Goal: Task Accomplishment & Management: Use online tool/utility

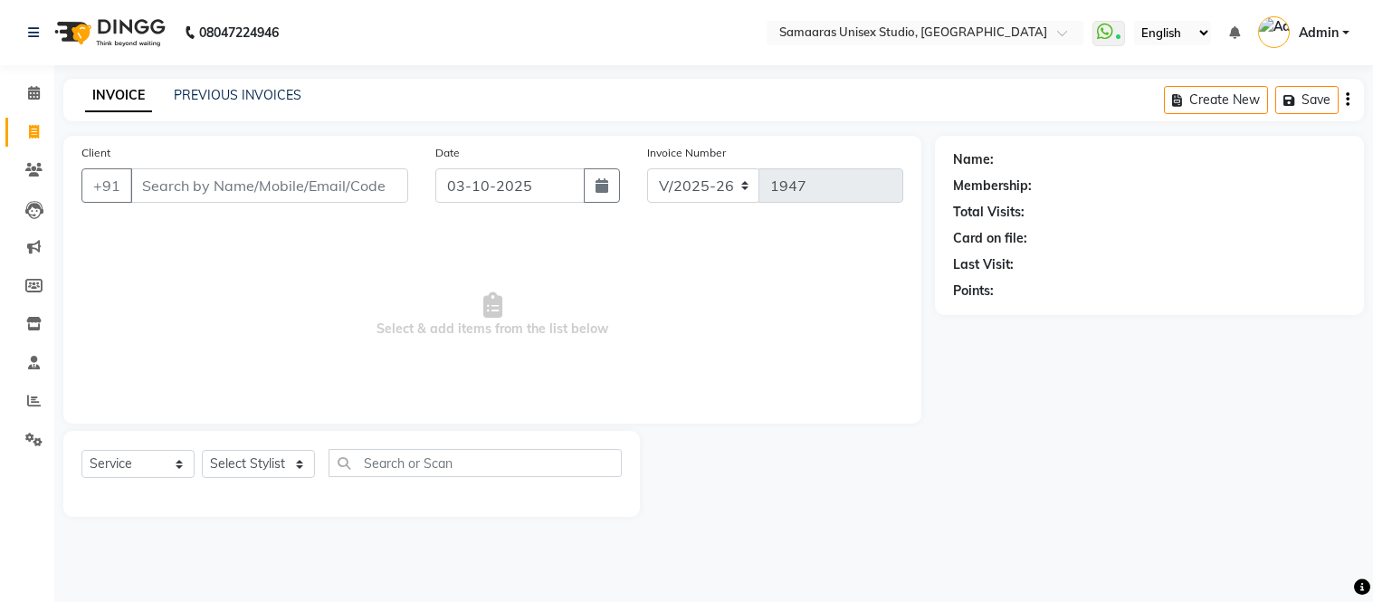
select select "4525"
select select "service"
click at [186, 194] on input "Client" at bounding box center [269, 185] width 278 height 34
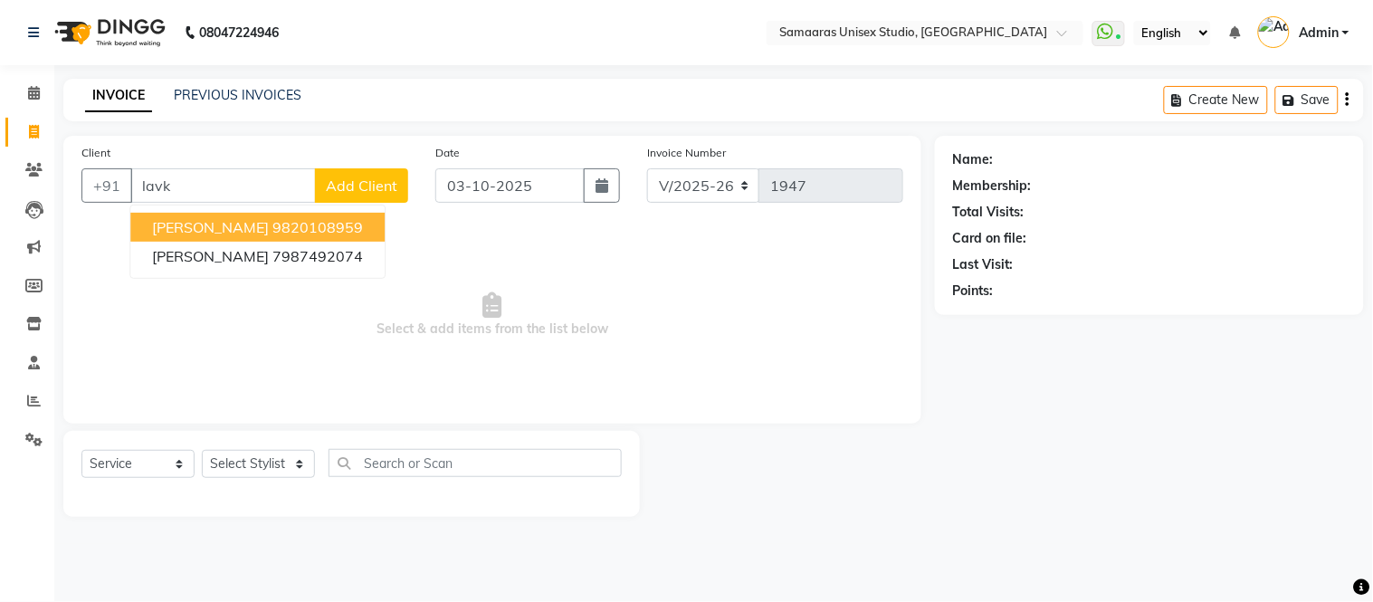
click at [238, 215] on button "[PERSON_NAME] 9820108959" at bounding box center [257, 227] width 254 height 29
type input "9820108959"
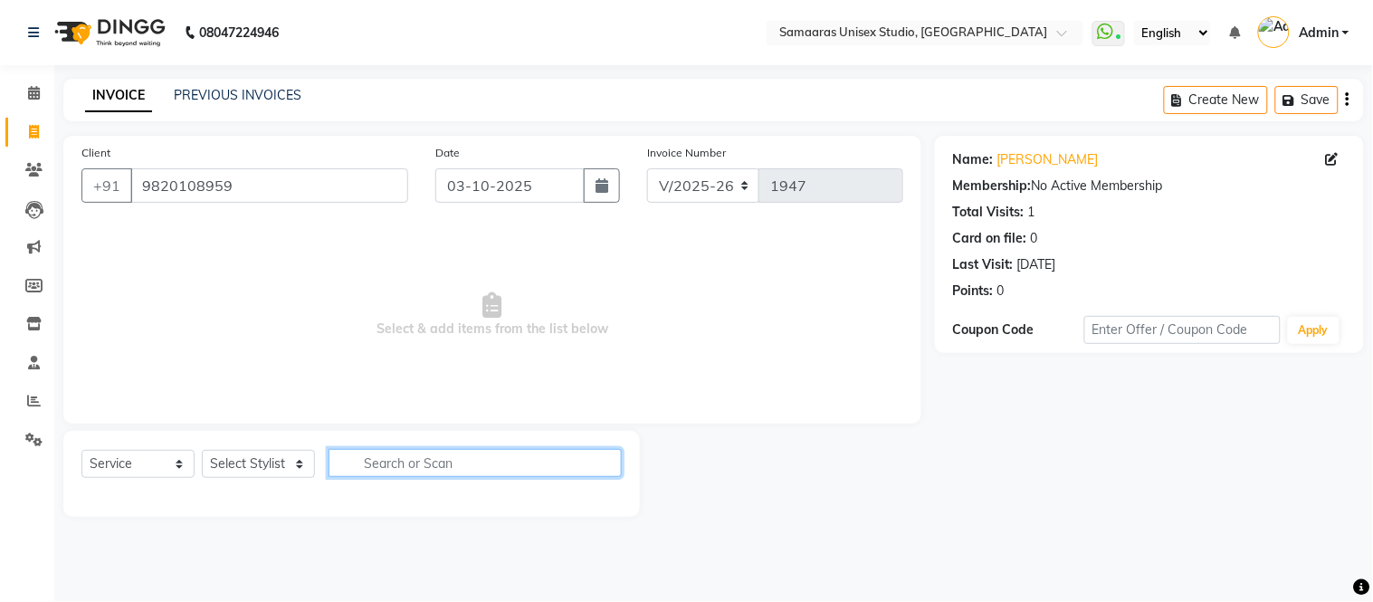
click at [439, 451] on input "text" at bounding box center [475, 463] width 293 height 28
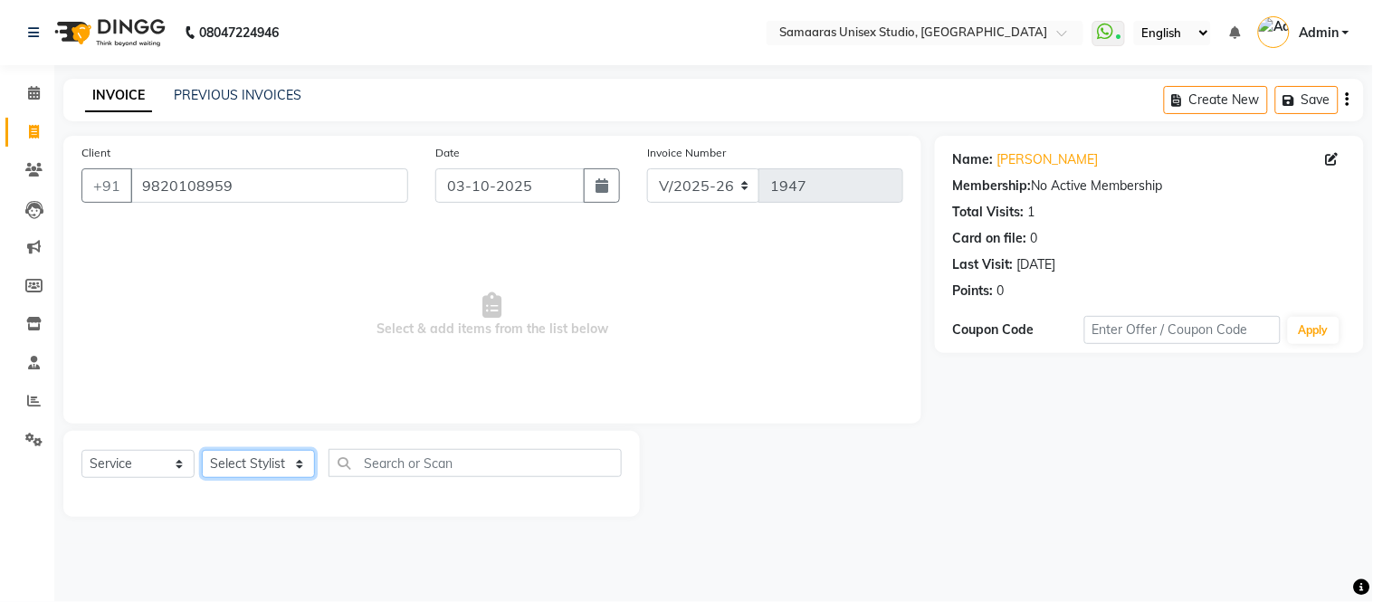
click at [265, 455] on select "Select Stylist Front Desk junaid Kajal [PERSON_NAME] [PERSON_NAME]" at bounding box center [258, 464] width 113 height 28
select select "88388"
click at [202, 451] on select "Select Stylist Front Desk junaid Kajal [PERSON_NAME] [PERSON_NAME]" at bounding box center [258, 464] width 113 height 28
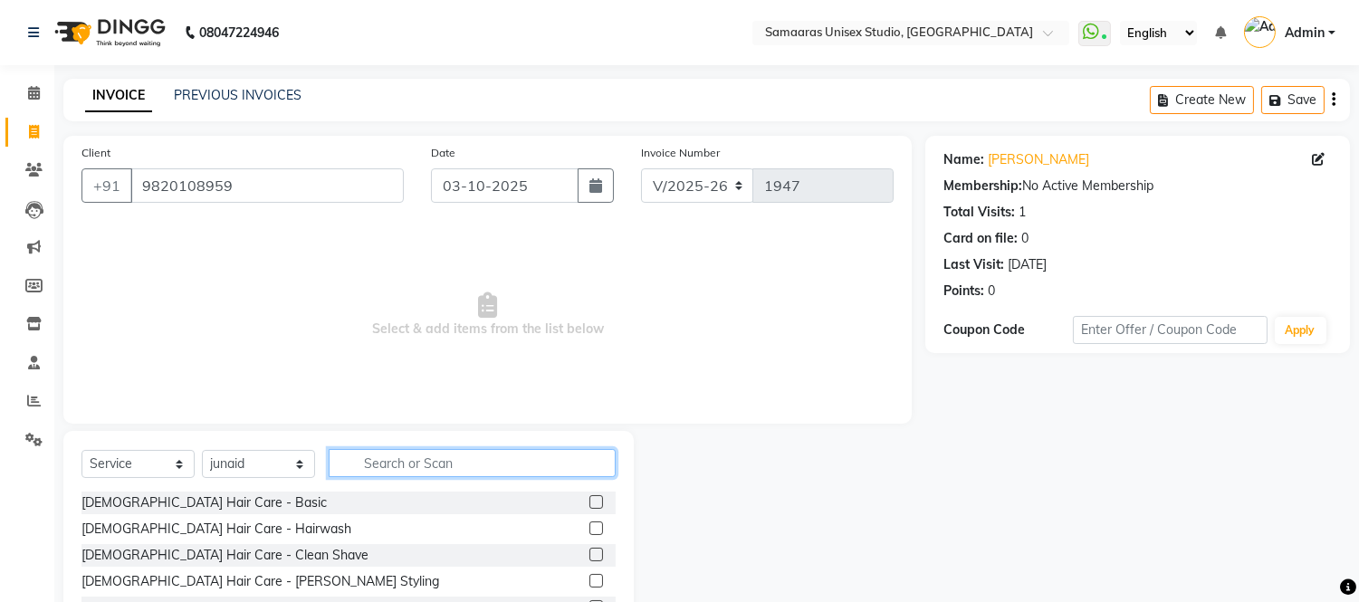
click at [415, 466] on input "text" at bounding box center [472, 463] width 287 height 28
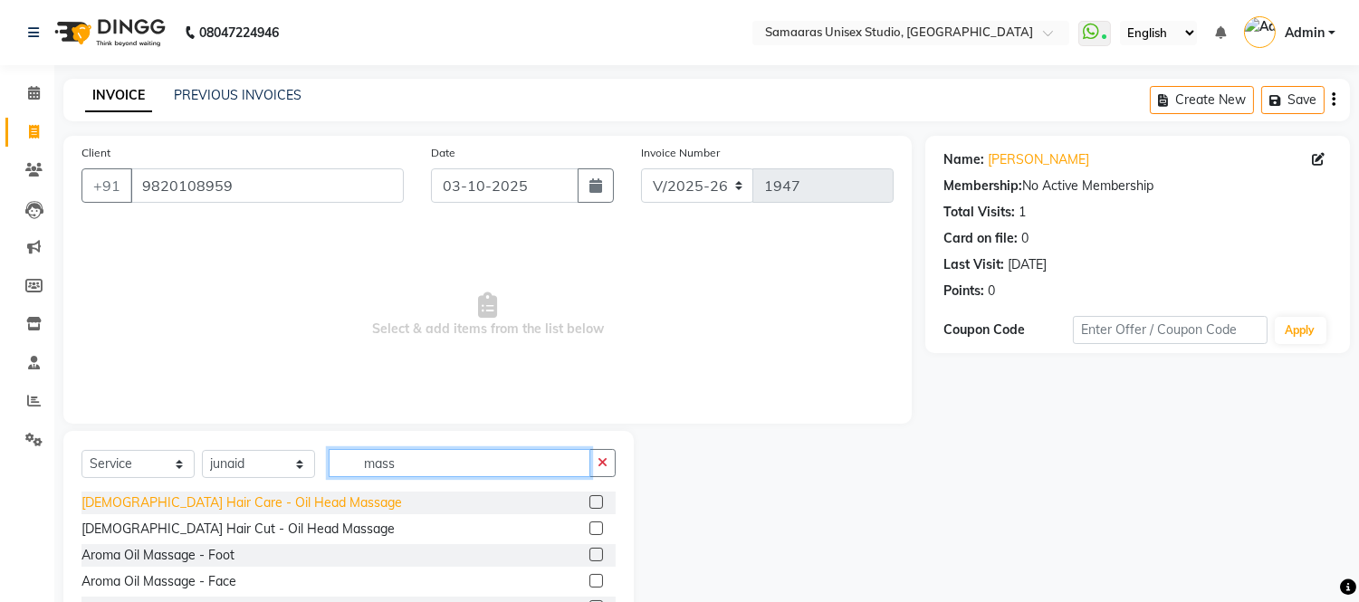
type input "mass"
click at [242, 498] on div "[DEMOGRAPHIC_DATA] Hair Care - Oil Head Massage" at bounding box center [241, 502] width 320 height 19
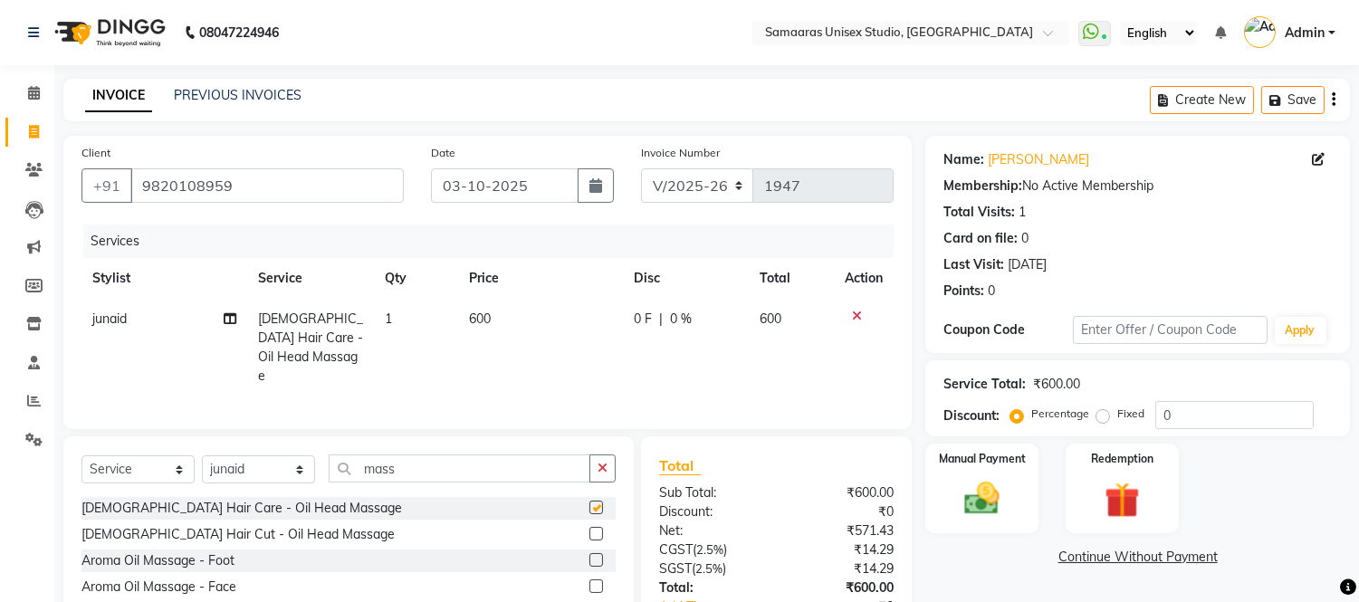
checkbox input "false"
click at [735, 323] on div "0 F | 0 %" at bounding box center [686, 319] width 104 height 19
select select "88388"
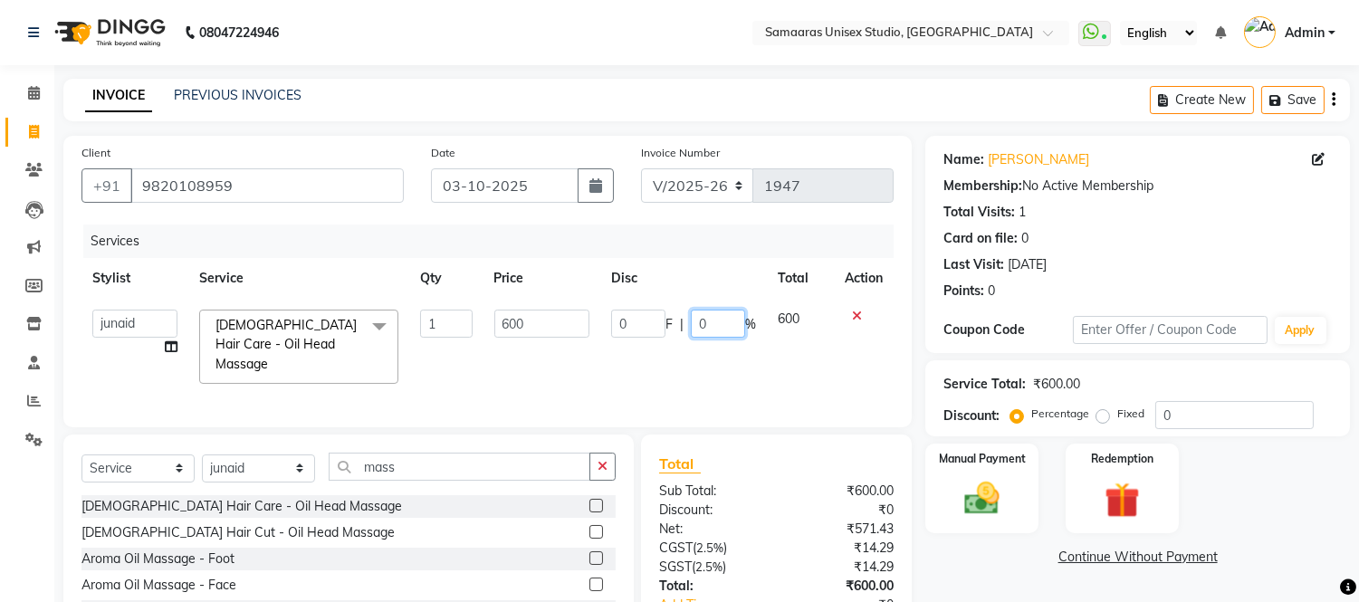
click at [731, 321] on input "0" at bounding box center [718, 324] width 54 height 28
type input "20"
click at [559, 360] on td "600" at bounding box center [541, 347] width 117 height 96
select select "88388"
click at [432, 455] on input "mass" at bounding box center [460, 467] width 262 height 28
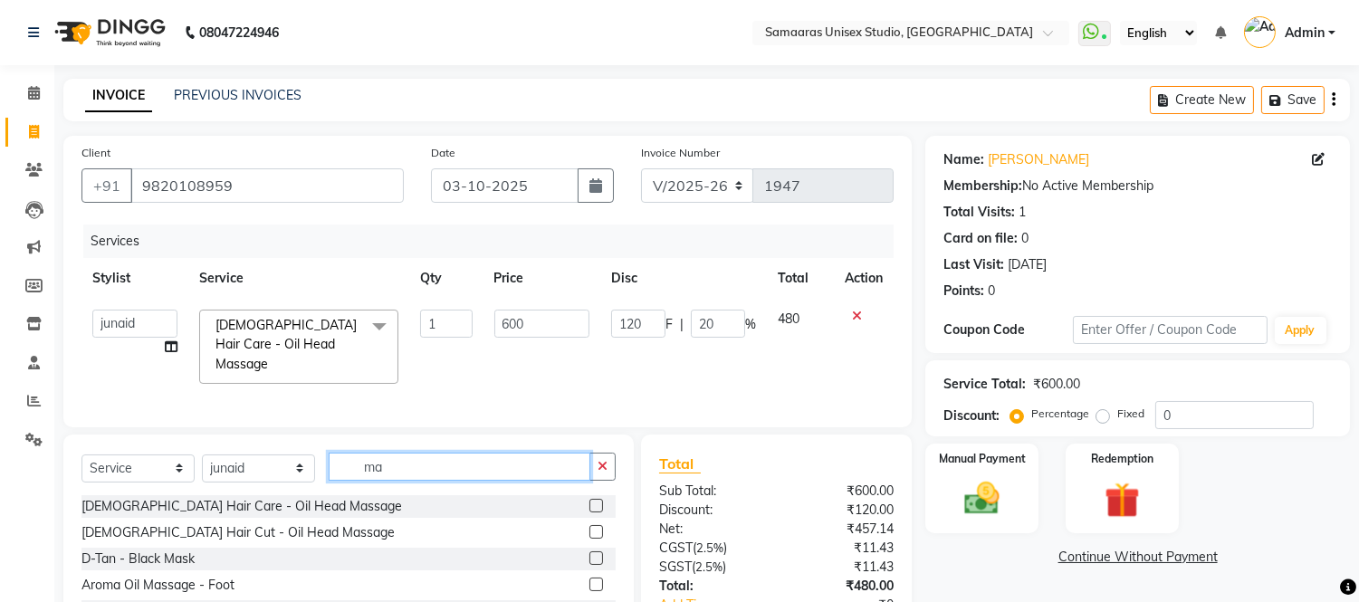
type input "m"
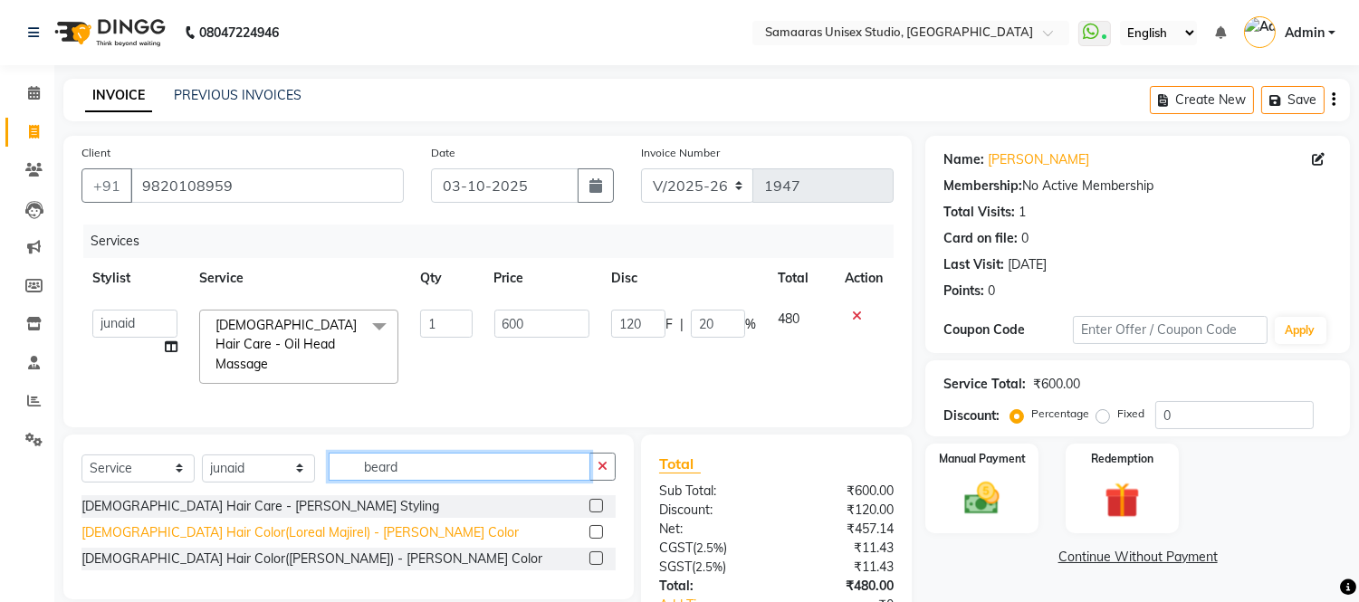
type input "beard"
click at [292, 523] on div "[DEMOGRAPHIC_DATA] Hair Color(Loreal Majirel) - [PERSON_NAME] Color" at bounding box center [299, 532] width 437 height 19
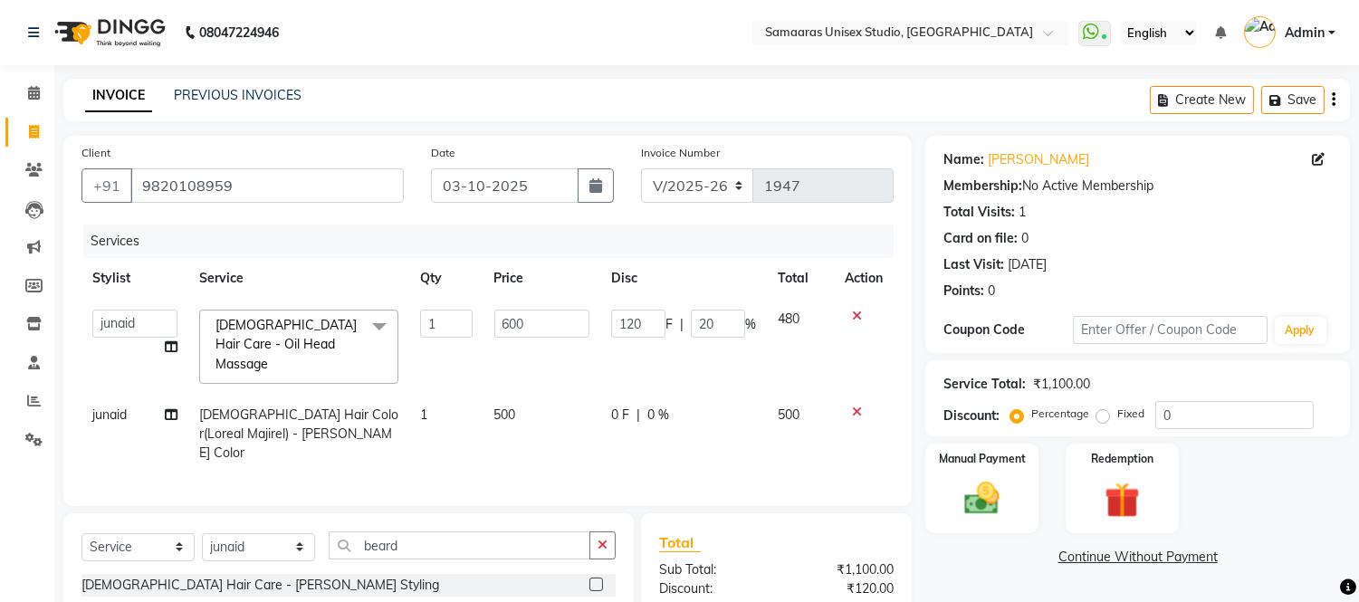
checkbox input "false"
click at [861, 406] on div at bounding box center [864, 412] width 38 height 13
click at [858, 406] on icon at bounding box center [857, 412] width 10 height 13
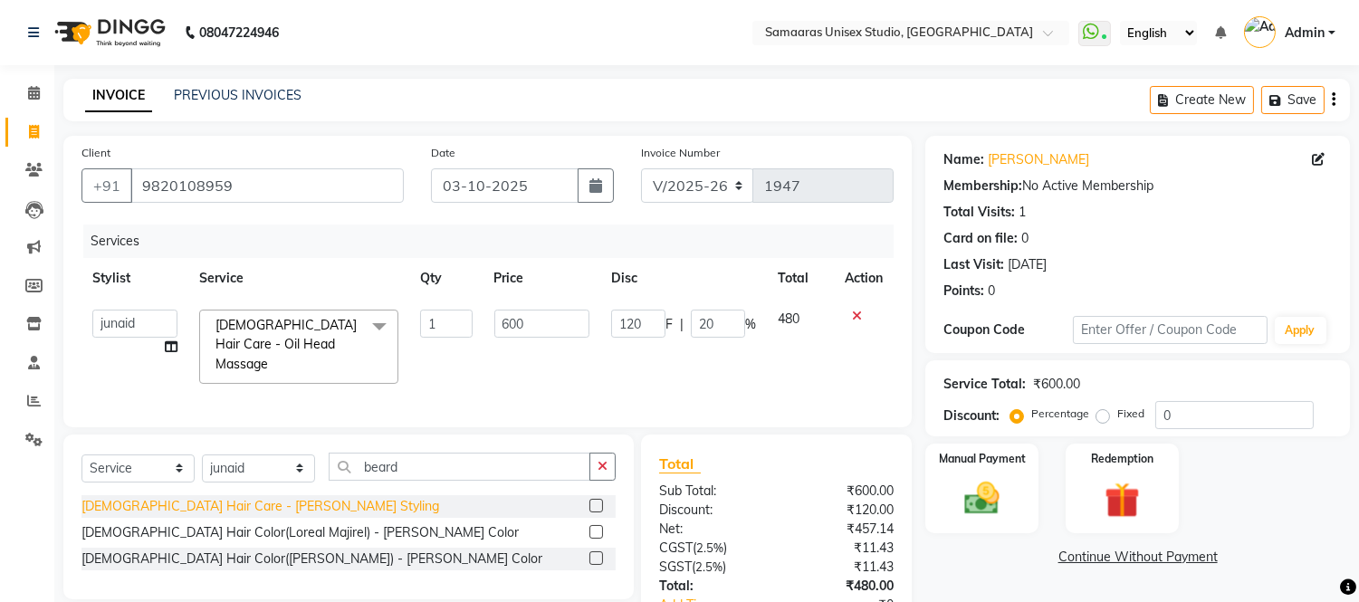
click at [211, 505] on div "[DEMOGRAPHIC_DATA] Hair Care - [PERSON_NAME] Styling" at bounding box center [260, 506] width 358 height 19
checkbox input "false"
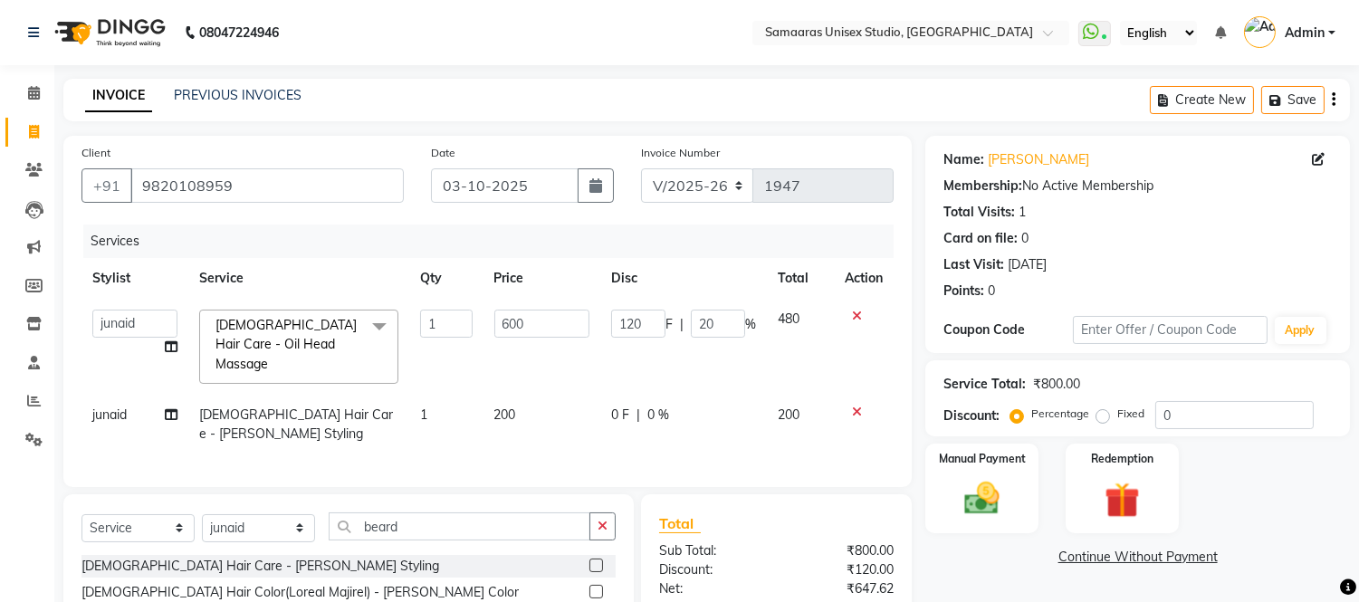
click at [529, 397] on td "200" at bounding box center [541, 425] width 117 height 60
select select "88388"
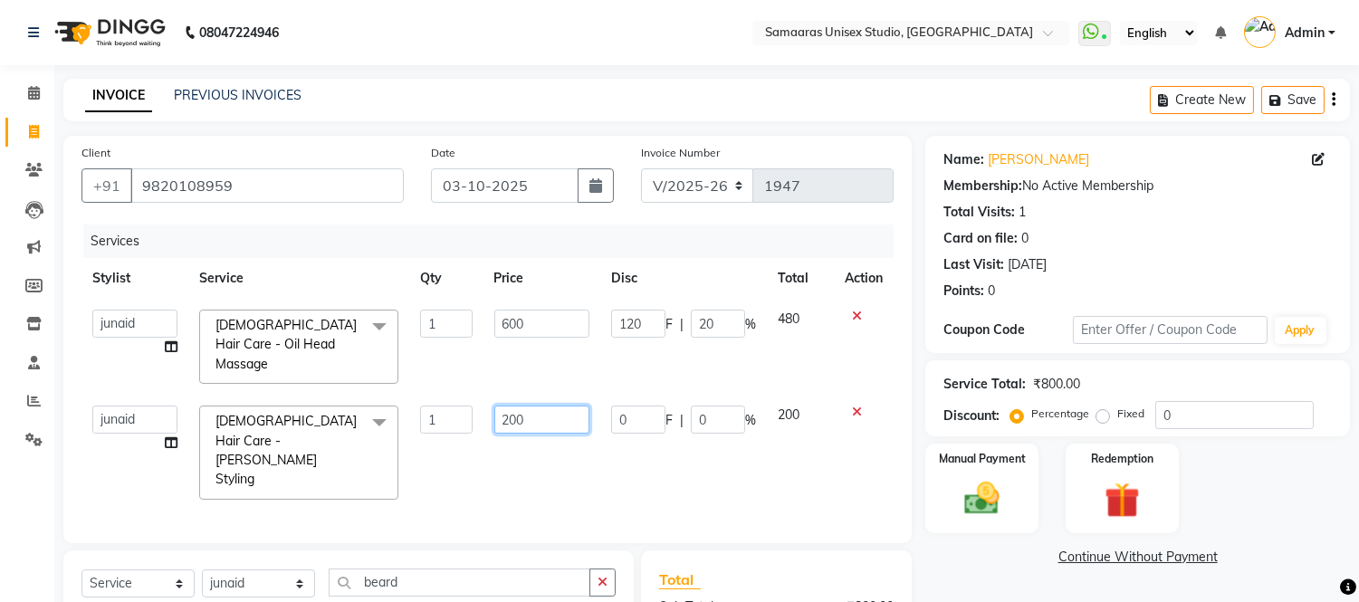
click at [529, 406] on input "200" at bounding box center [541, 420] width 95 height 28
type input "2"
type input "150"
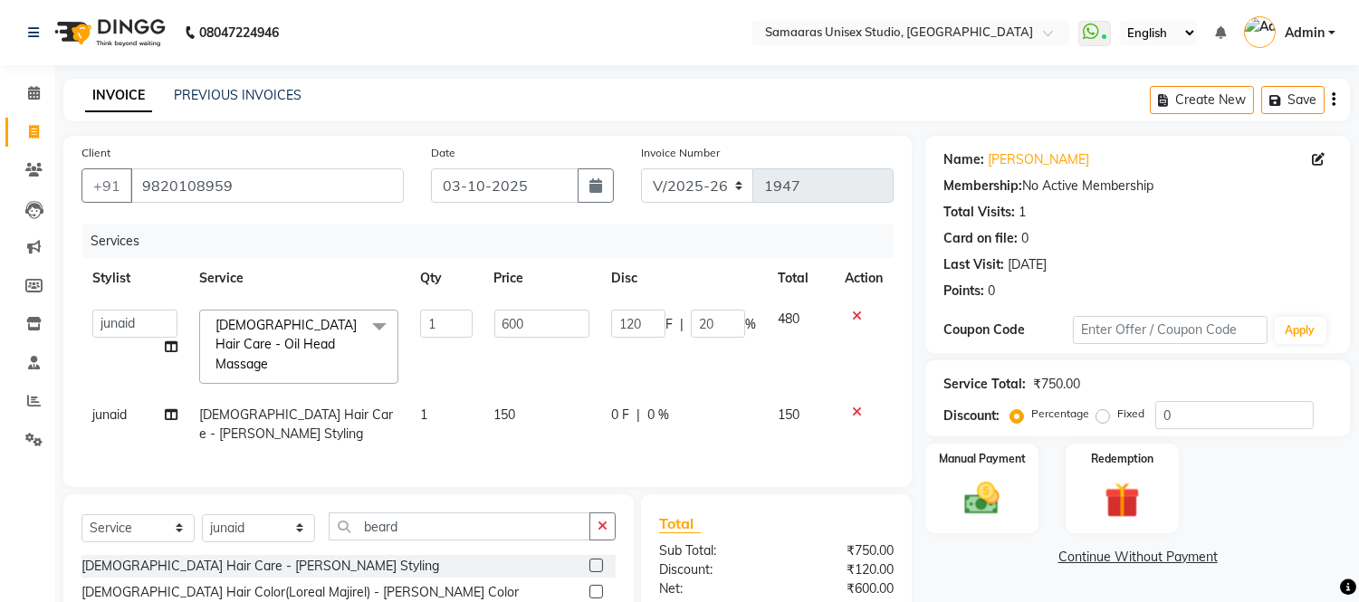
click at [719, 406] on div "0 F | 0 %" at bounding box center [683, 415] width 145 height 19
select select "88388"
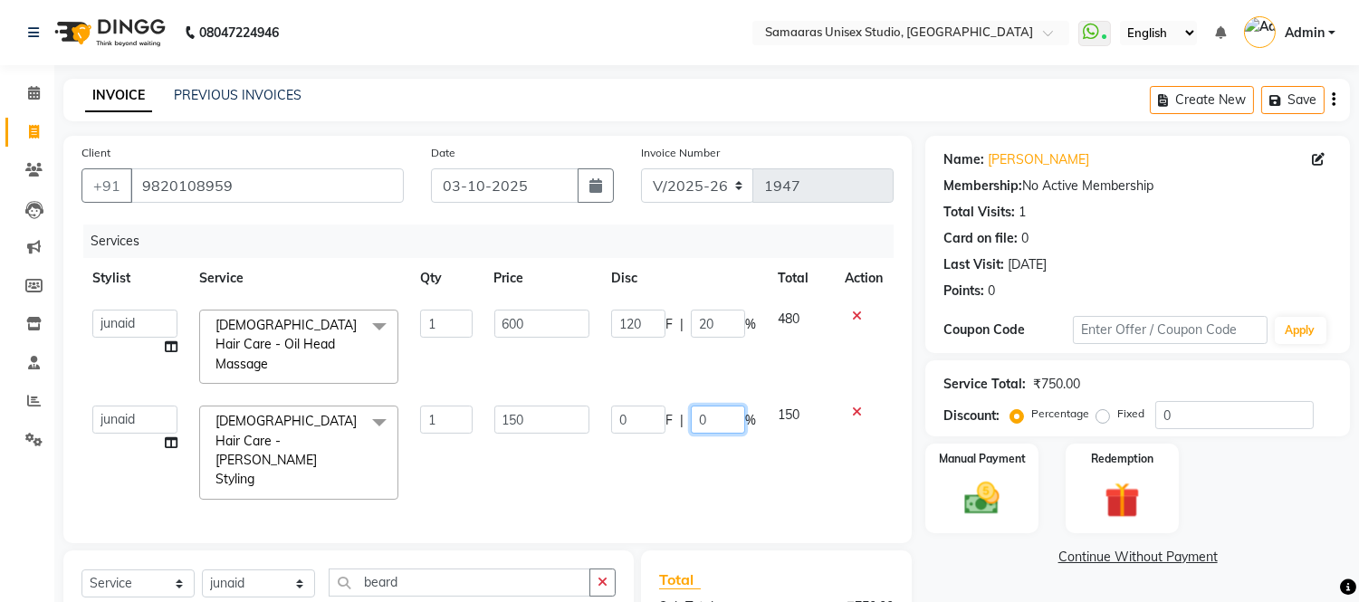
click at [719, 406] on input "0" at bounding box center [718, 420] width 54 height 28
type input "20"
click at [785, 426] on div "Services Stylist Service Qty Price Disc Total Action Front Desk junaid Kajal [P…" at bounding box center [487, 375] width 812 height 301
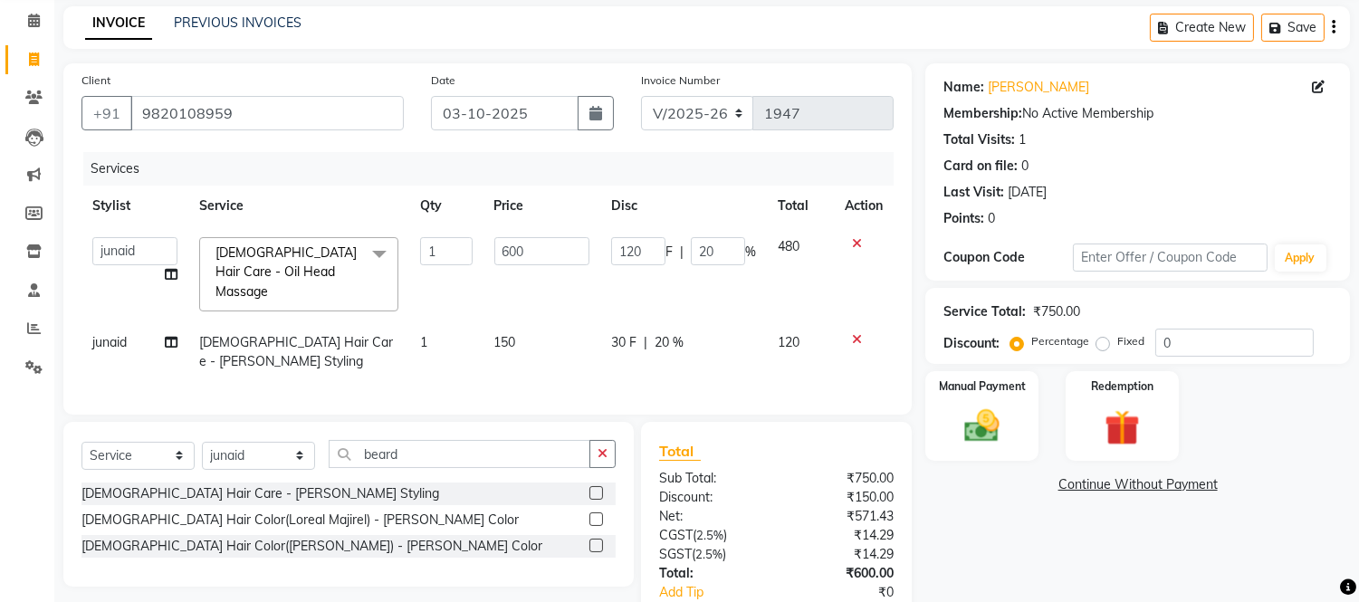
scroll to position [161, 0]
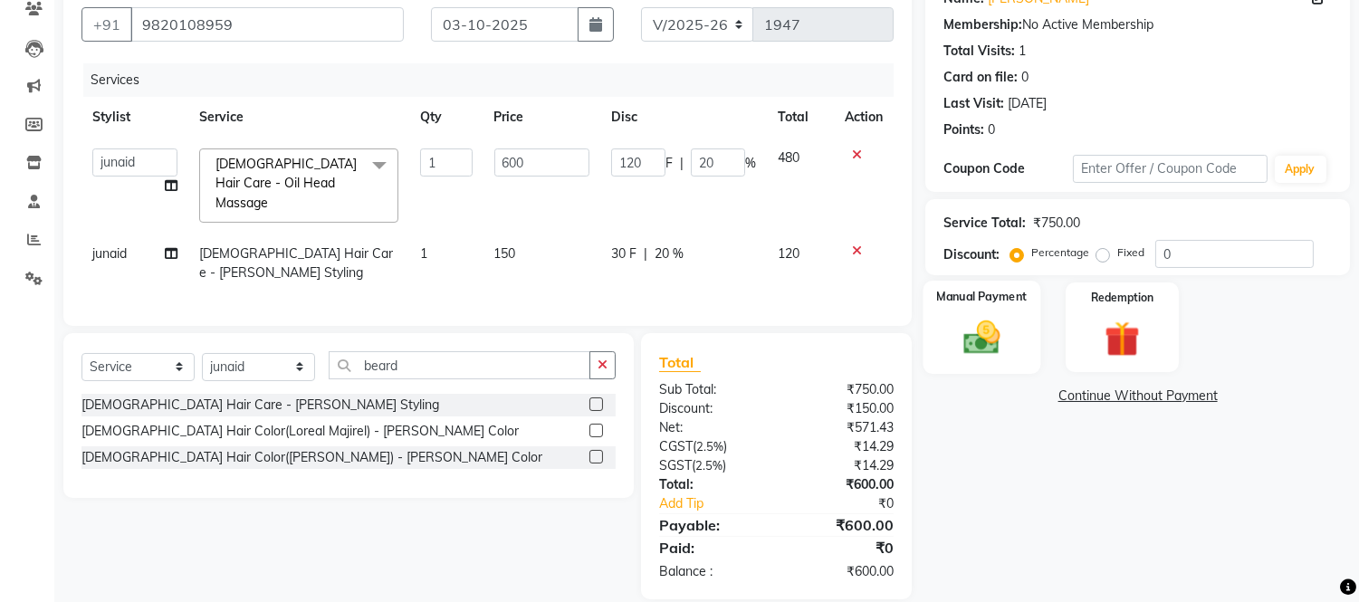
click at [982, 332] on img at bounding box center [982, 338] width 60 height 43
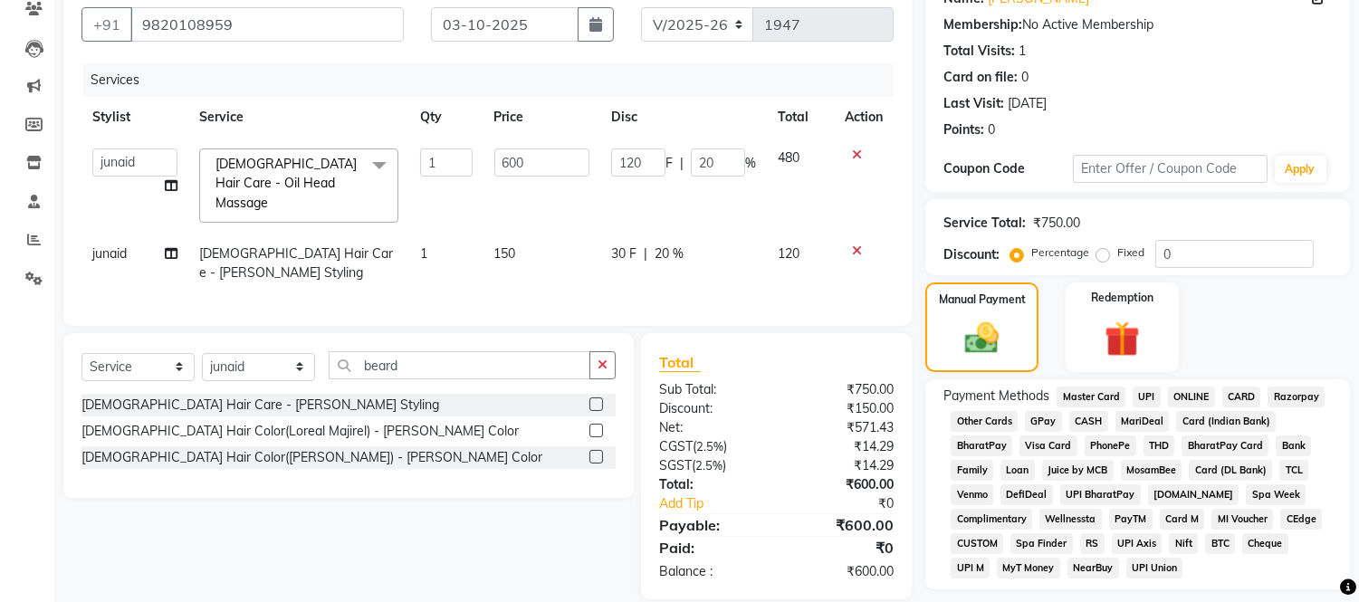
click at [1050, 412] on span "GPay" at bounding box center [1043, 421] width 37 height 21
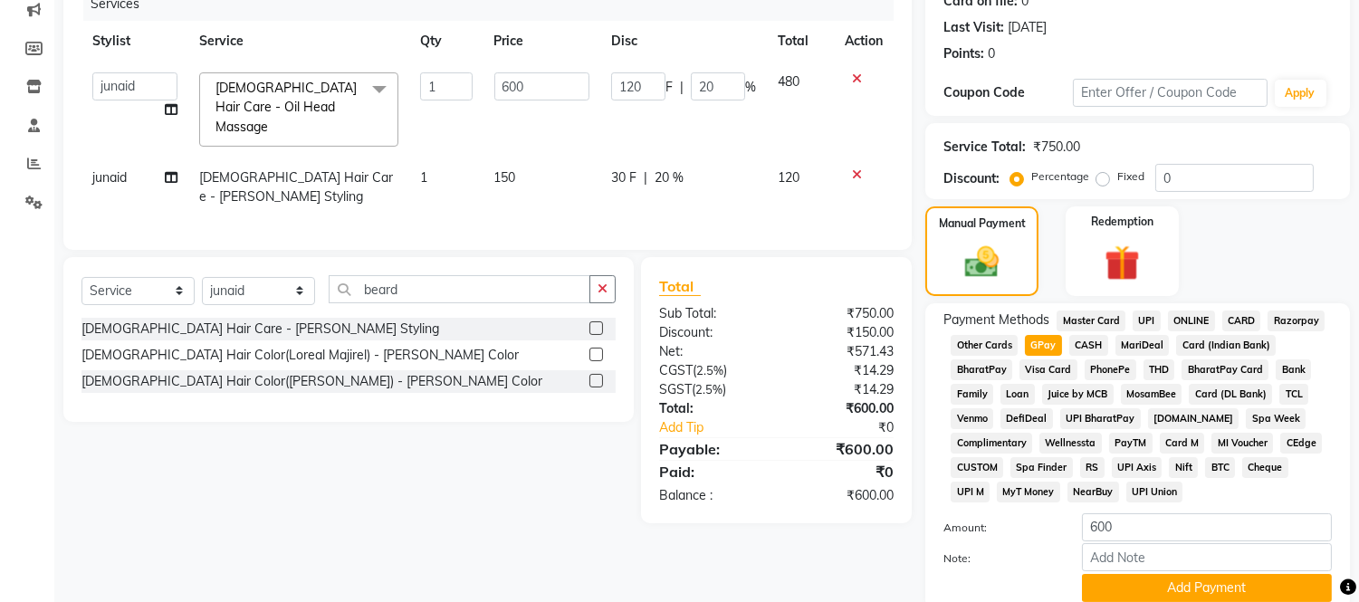
scroll to position [310, 0]
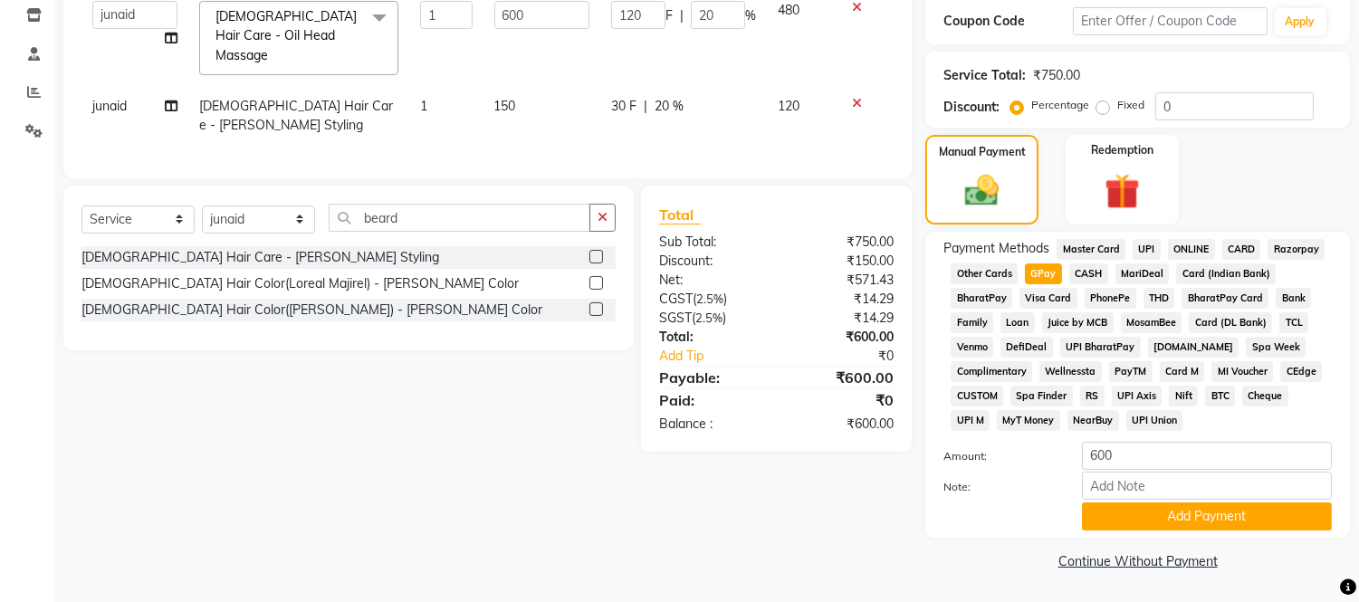
click at [1209, 544] on div "Name: [PERSON_NAME] Membership: No Active Membership Total Visits: 1 Card on fi…" at bounding box center [1144, 201] width 438 height 748
click at [1206, 528] on button "Add Payment" at bounding box center [1207, 516] width 250 height 28
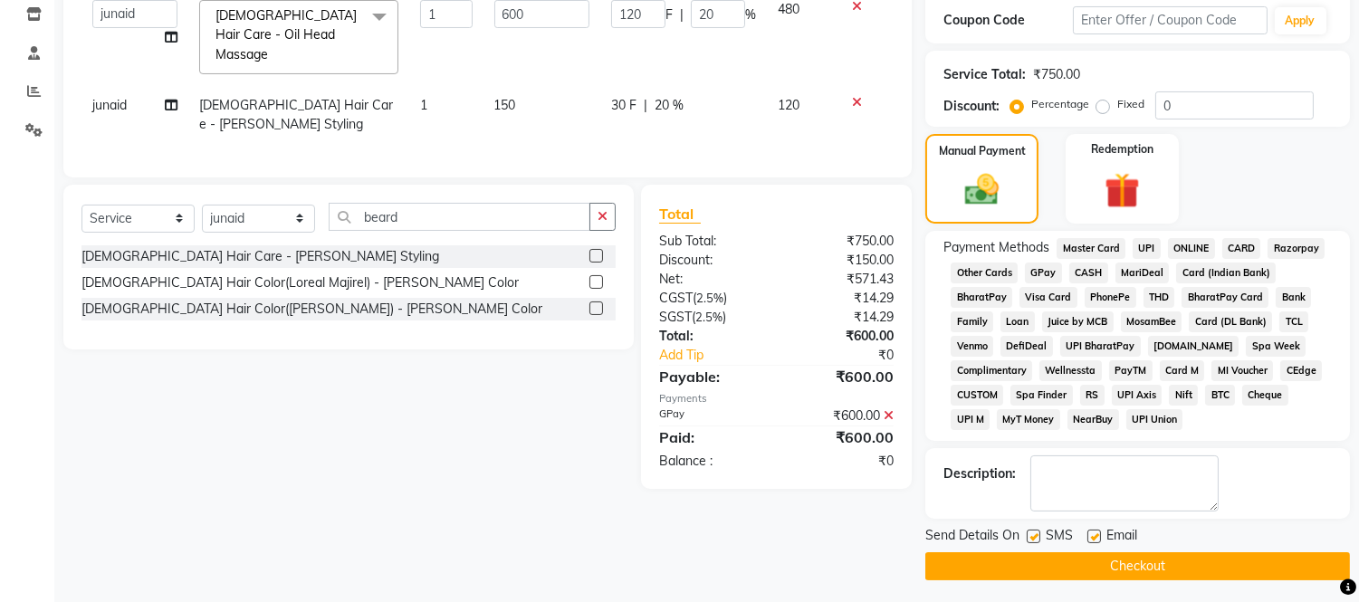
click at [1209, 575] on button "Checkout" at bounding box center [1137, 566] width 425 height 28
